Goal: Download file/media

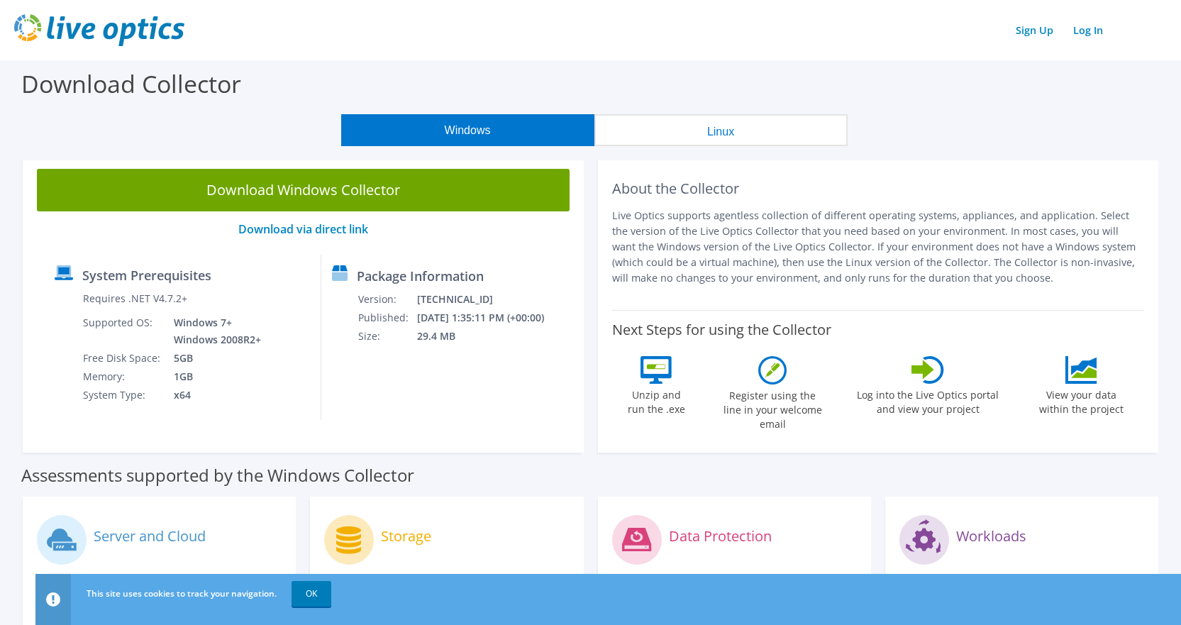
click at [694, 122] on button "Linux" at bounding box center [720, 130] width 253 height 32
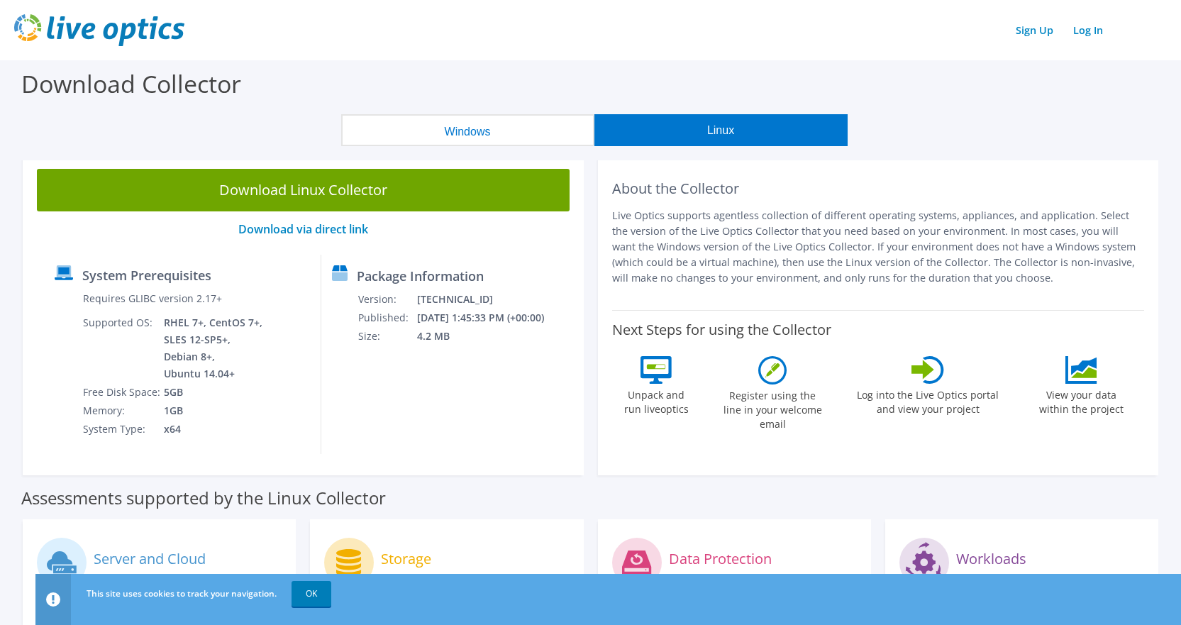
click at [719, 129] on button "Linux" at bounding box center [720, 130] width 253 height 32
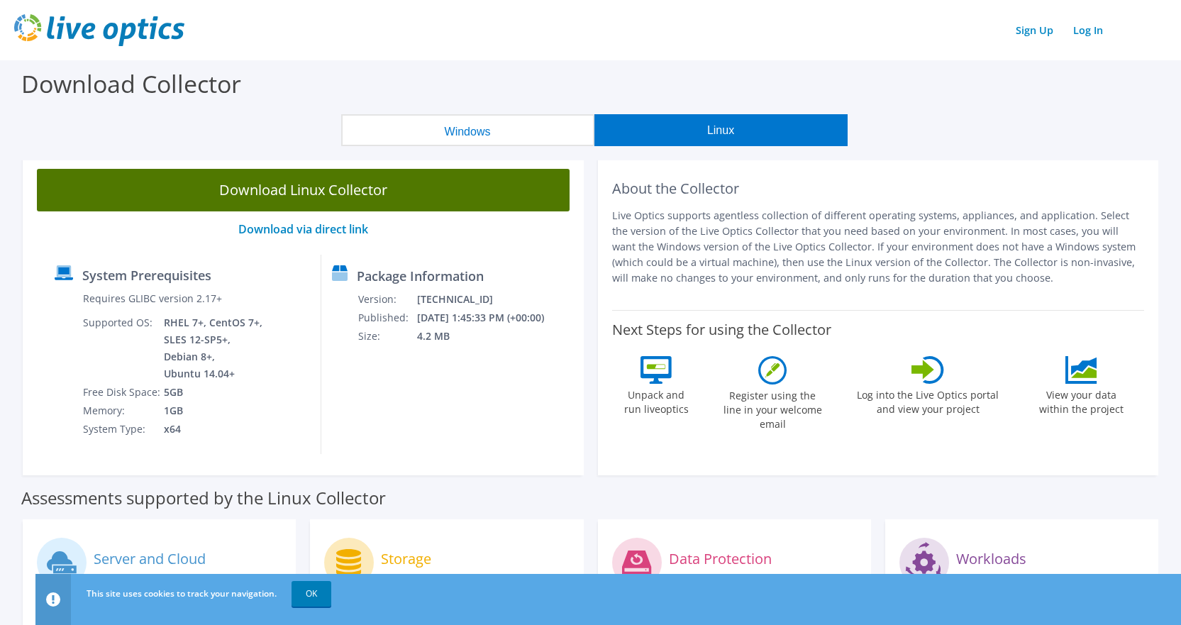
click at [376, 189] on link "Download Linux Collector" at bounding box center [303, 190] width 533 height 43
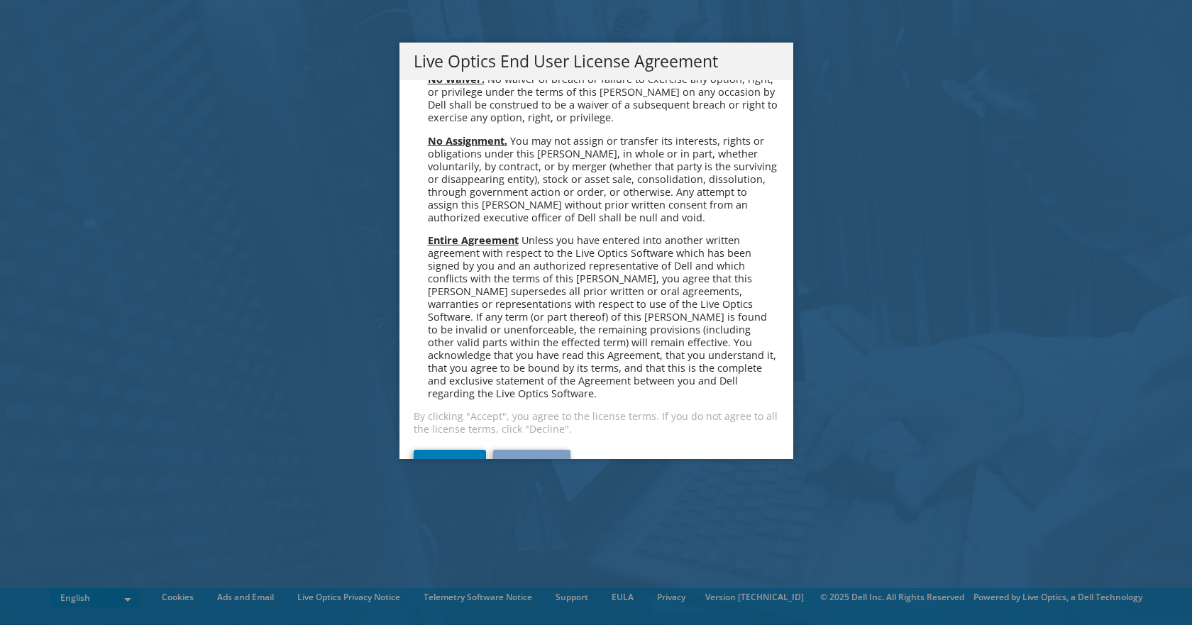
scroll to position [5365, 0]
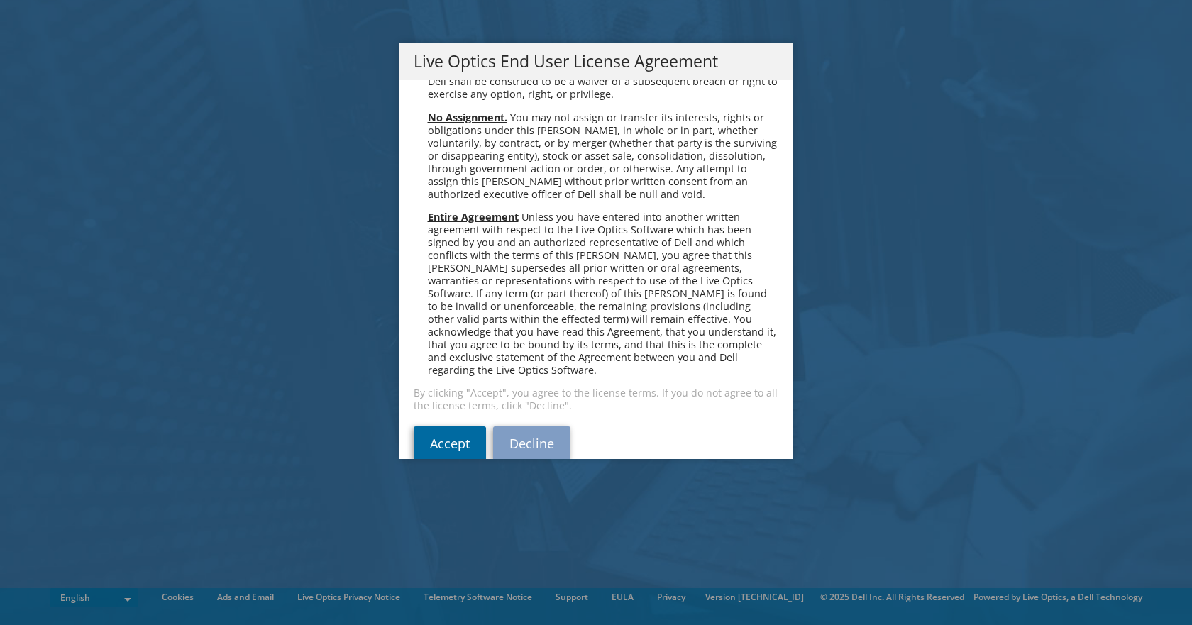
click at [463, 426] on link "Accept" at bounding box center [450, 443] width 72 height 34
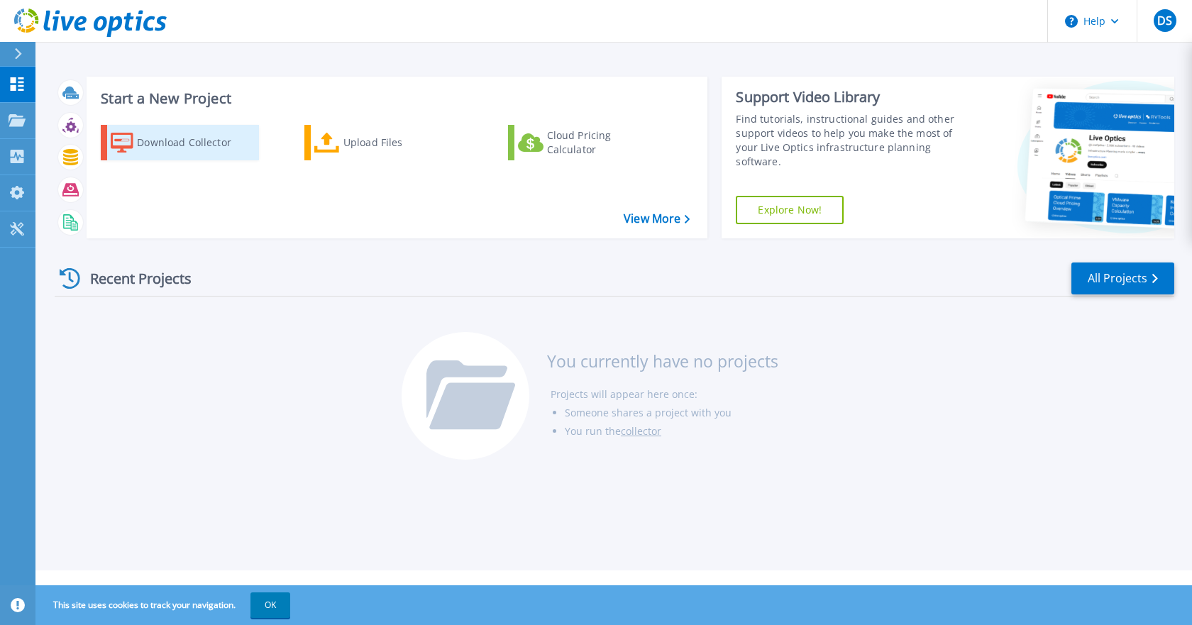
click at [189, 140] on div "Download Collector" at bounding box center [194, 142] width 114 height 28
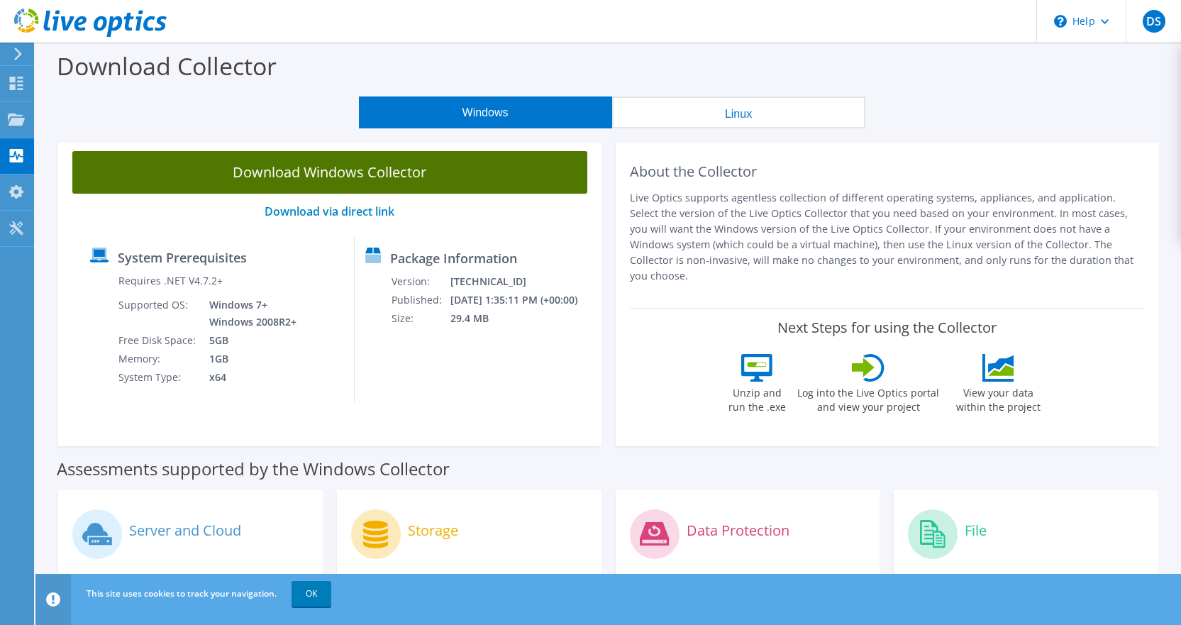
click at [338, 175] on link "Download Windows Collector" at bounding box center [329, 172] width 515 height 43
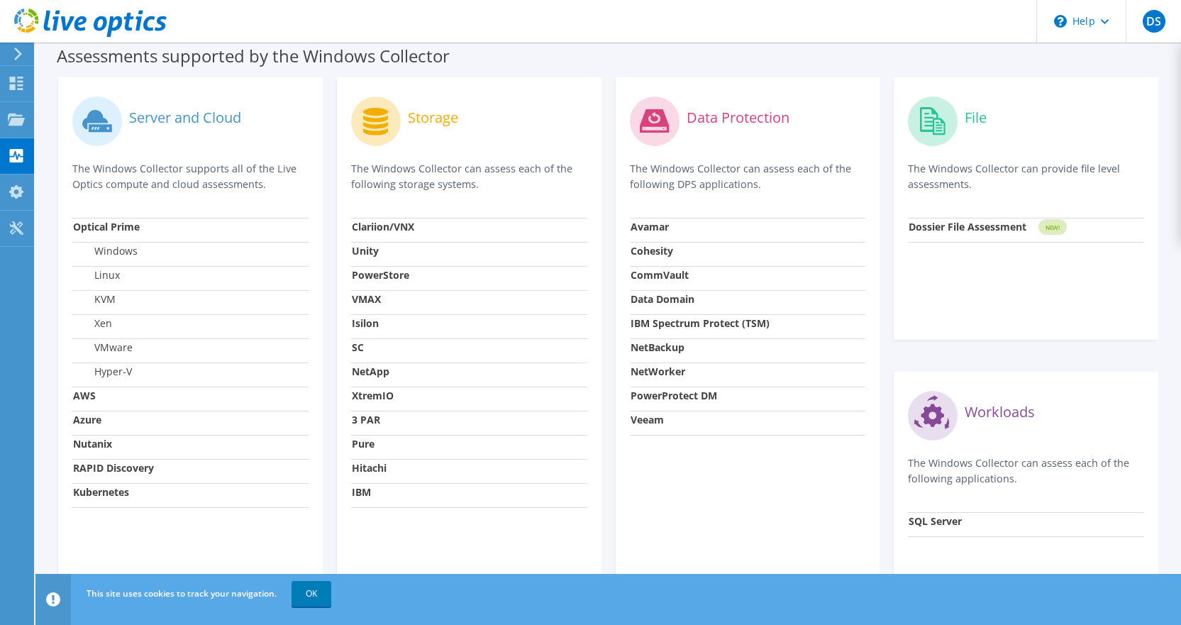
scroll to position [426, 0]
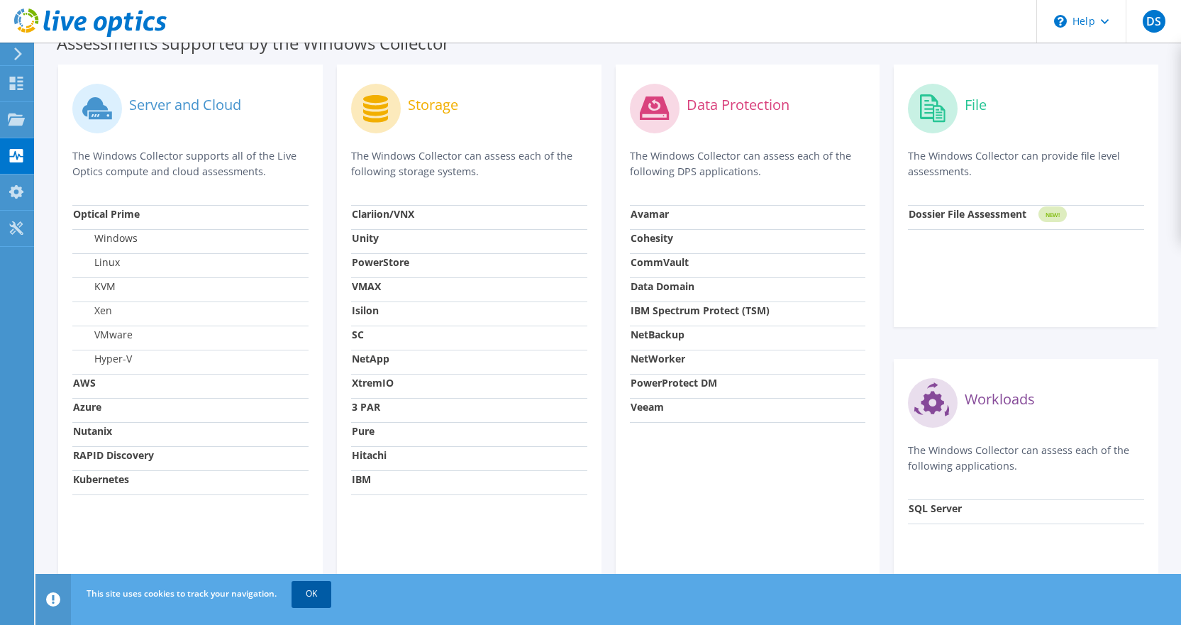
click at [330, 597] on link "OK" at bounding box center [312, 594] width 40 height 26
